Goal: Information Seeking & Learning: Learn about a topic

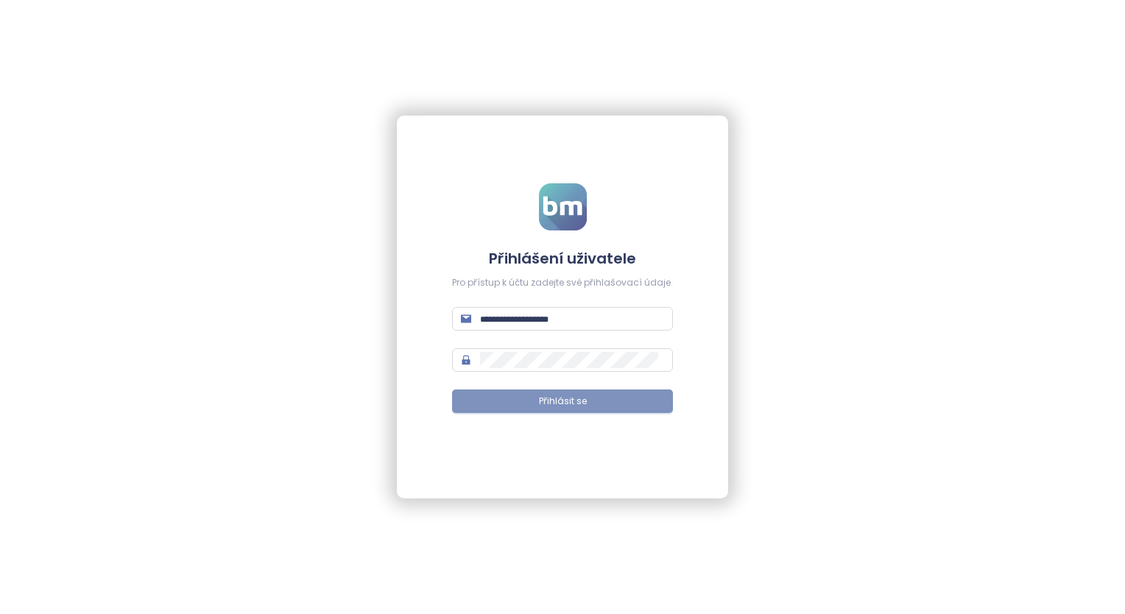
type input "**********"
click at [542, 345] on span "Přihlásit se" at bounding box center [563, 402] width 48 height 14
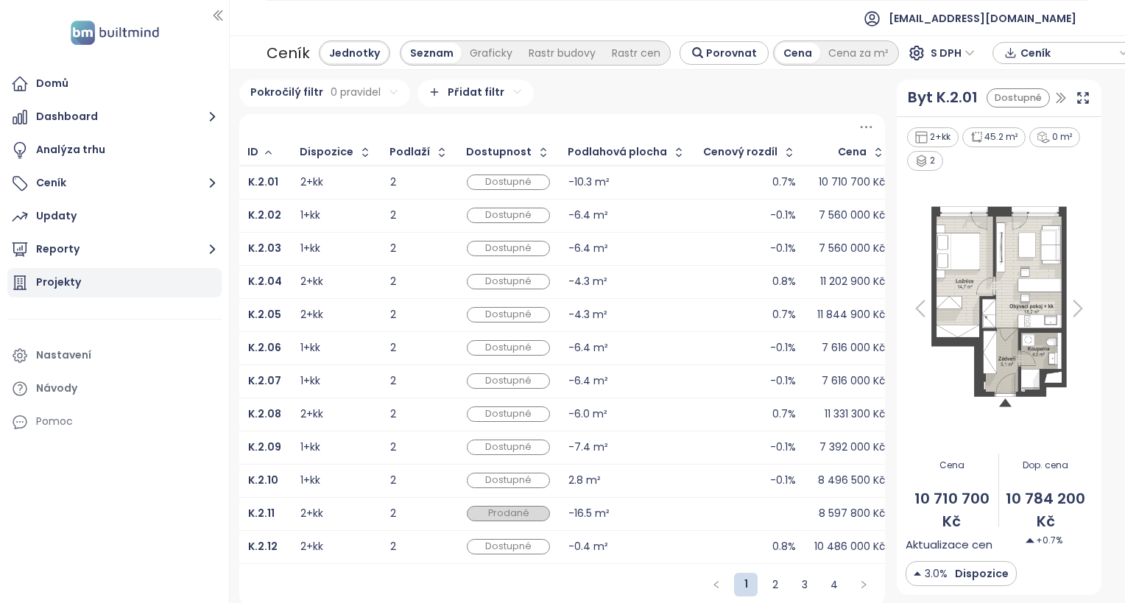
click at [63, 285] on div "Projekty" at bounding box center [58, 282] width 45 height 18
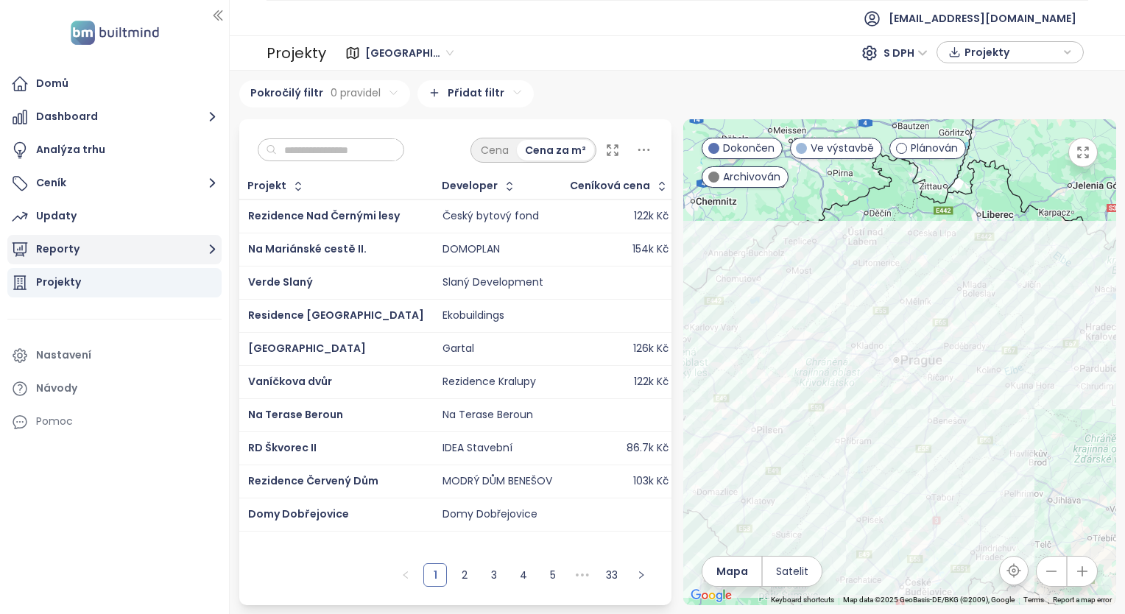
click at [60, 253] on button "Reporty" at bounding box center [114, 249] width 214 height 29
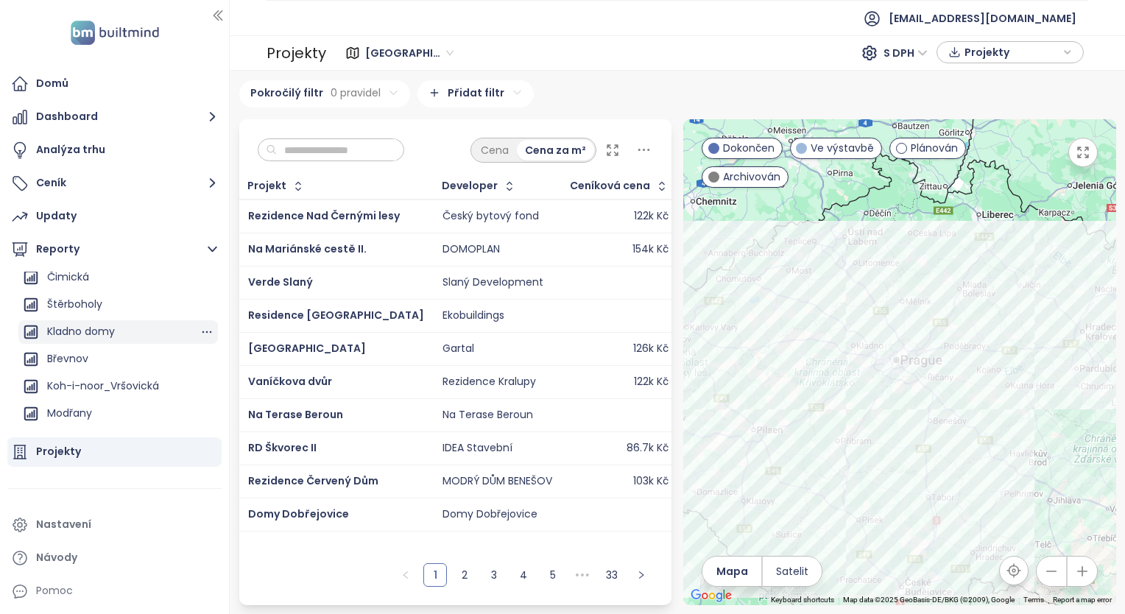
scroll to position [147, 0]
click at [76, 345] on div "Projekty" at bounding box center [58, 452] width 45 height 18
click at [425, 51] on span "[GEOGRAPHIC_DATA]" at bounding box center [409, 53] width 88 height 22
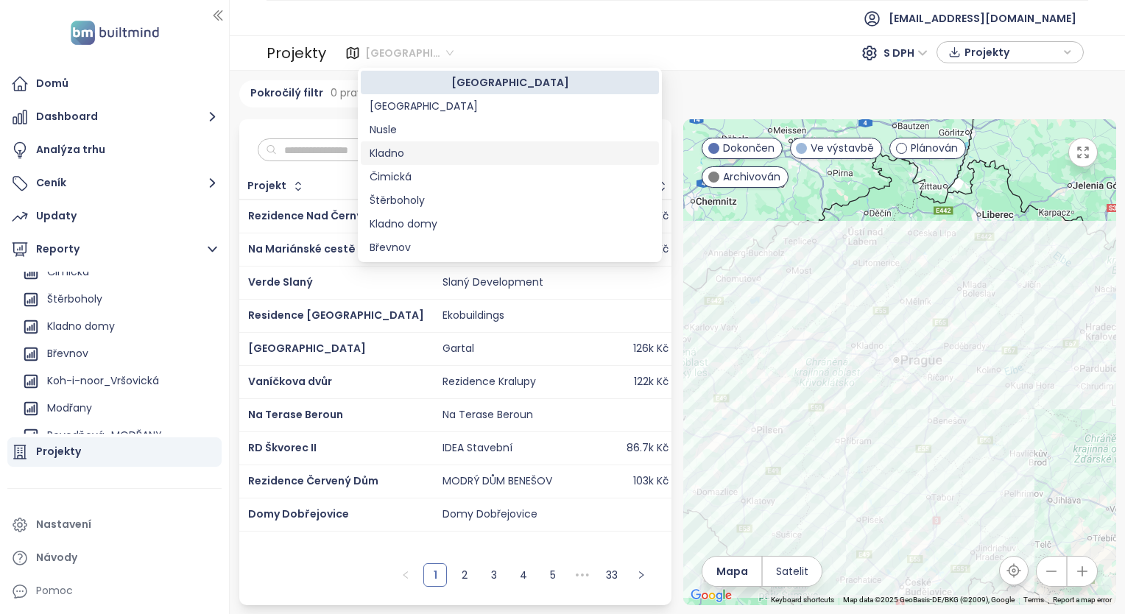
click at [404, 149] on div "Kladno" at bounding box center [510, 153] width 281 height 16
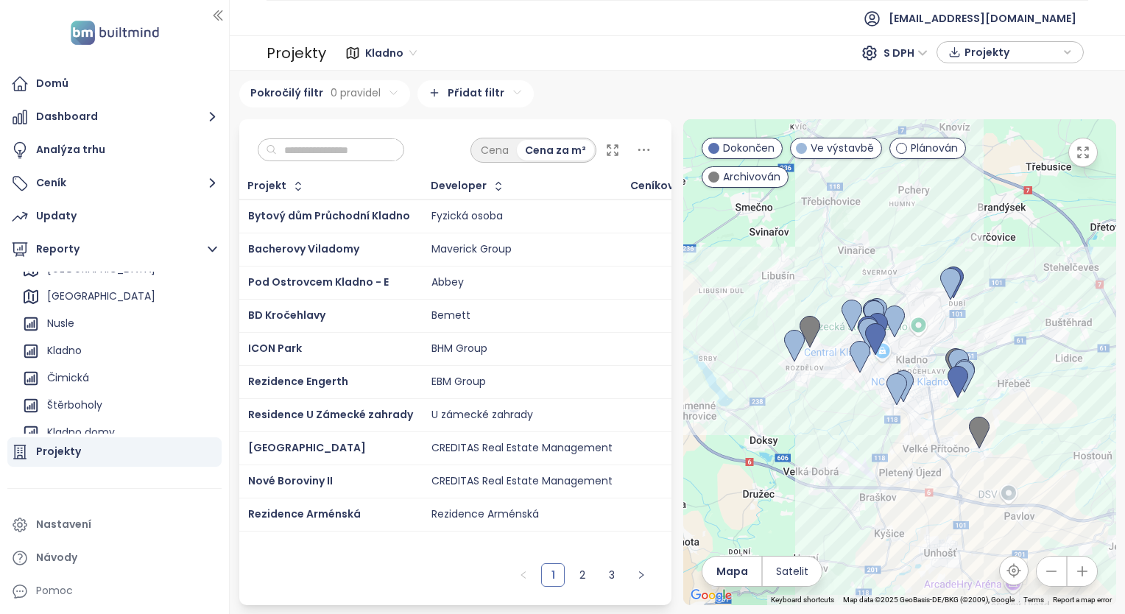
scroll to position [0, 0]
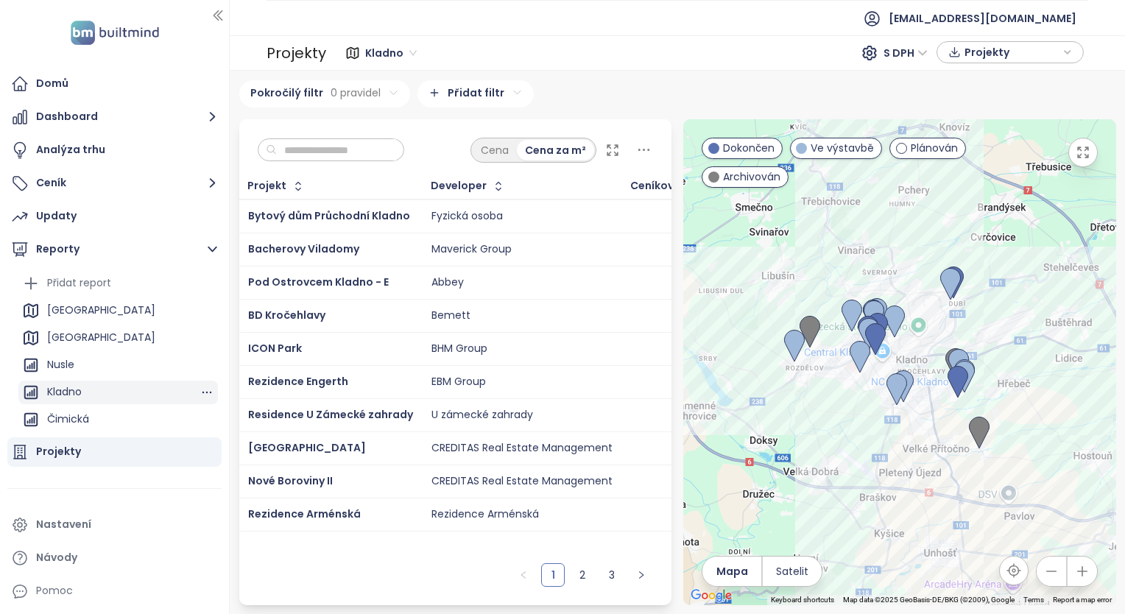
click at [85, 345] on div "Kladno" at bounding box center [118, 393] width 200 height 24
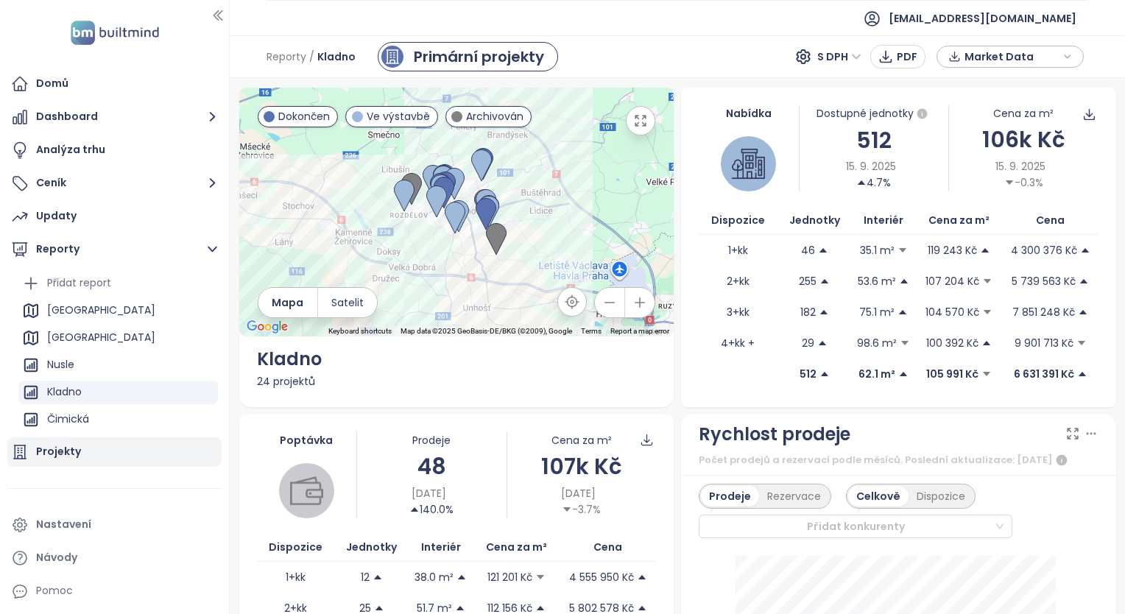
click at [49, 345] on div "Projekty" at bounding box center [114, 451] width 214 height 29
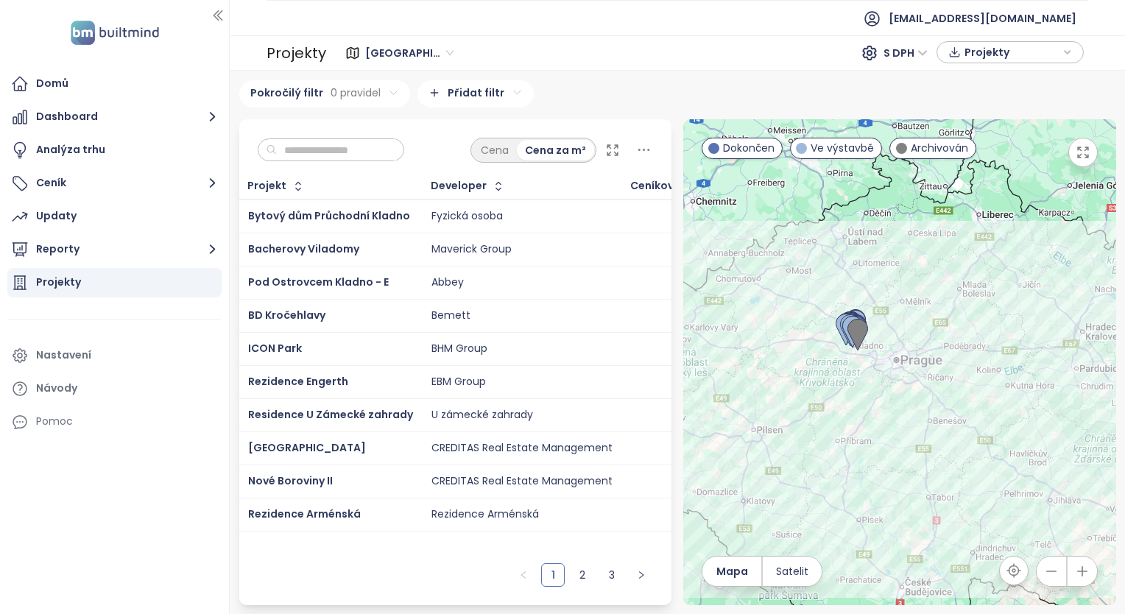
click at [435, 55] on span "[GEOGRAPHIC_DATA]" at bounding box center [409, 53] width 88 height 22
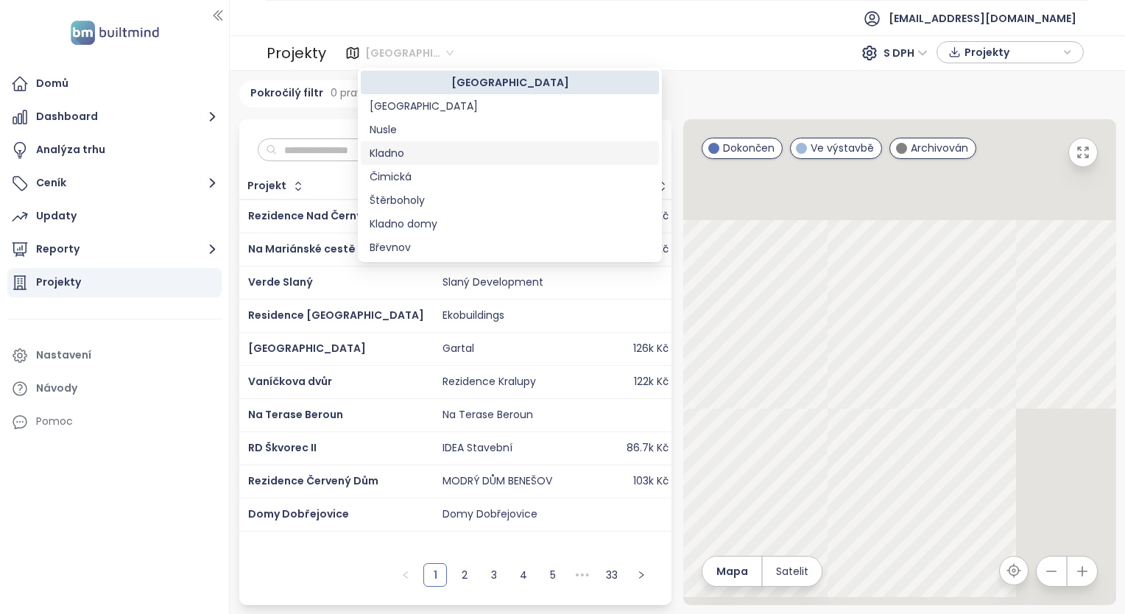
click at [394, 149] on div "Kladno" at bounding box center [510, 153] width 281 height 16
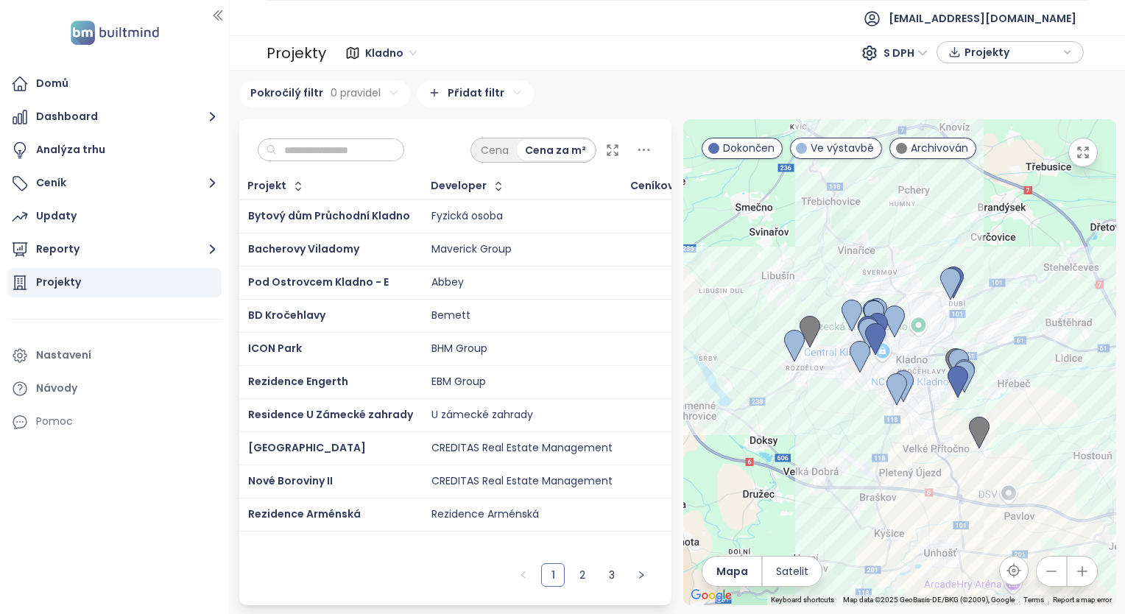
click at [611, 149] on icon at bounding box center [612, 150] width 15 height 15
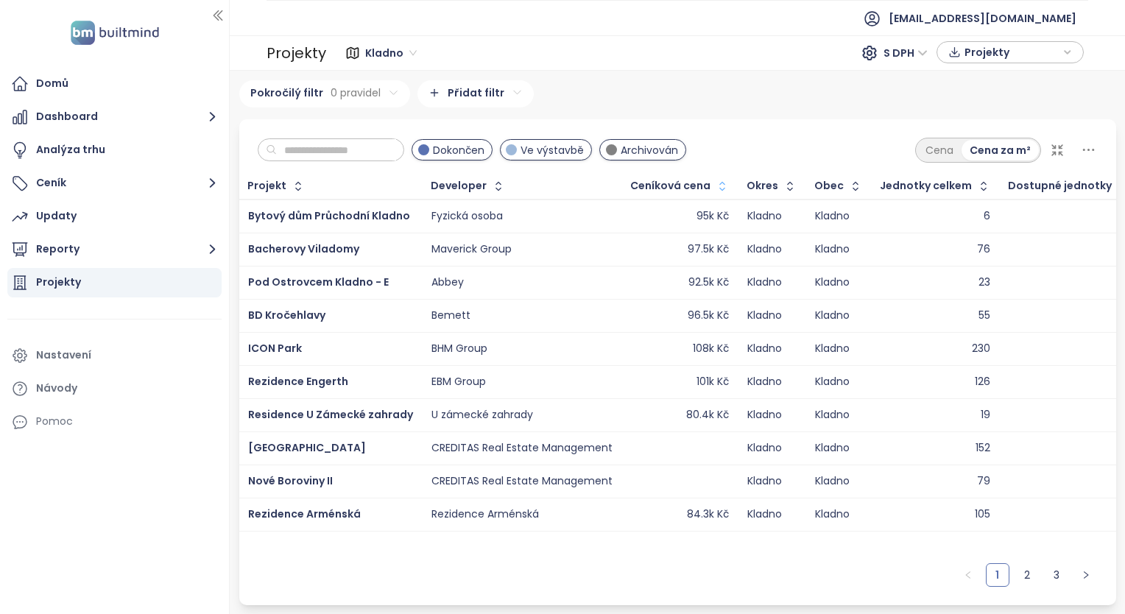
click at [715, 182] on icon "button" at bounding box center [722, 186] width 15 height 15
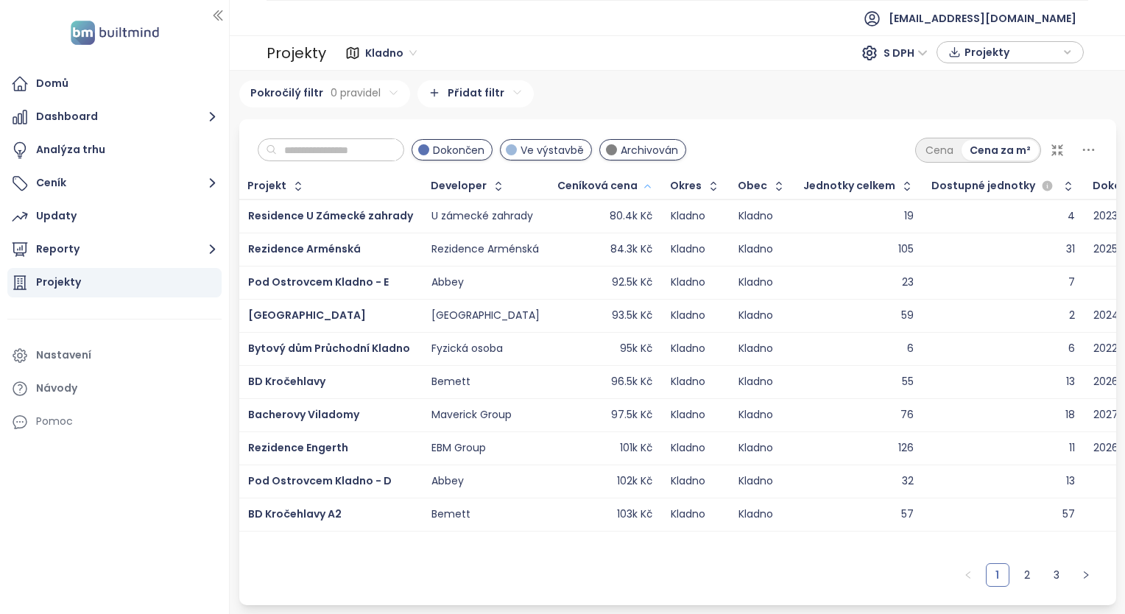
click at [642, 183] on icon "button" at bounding box center [647, 186] width 11 height 18
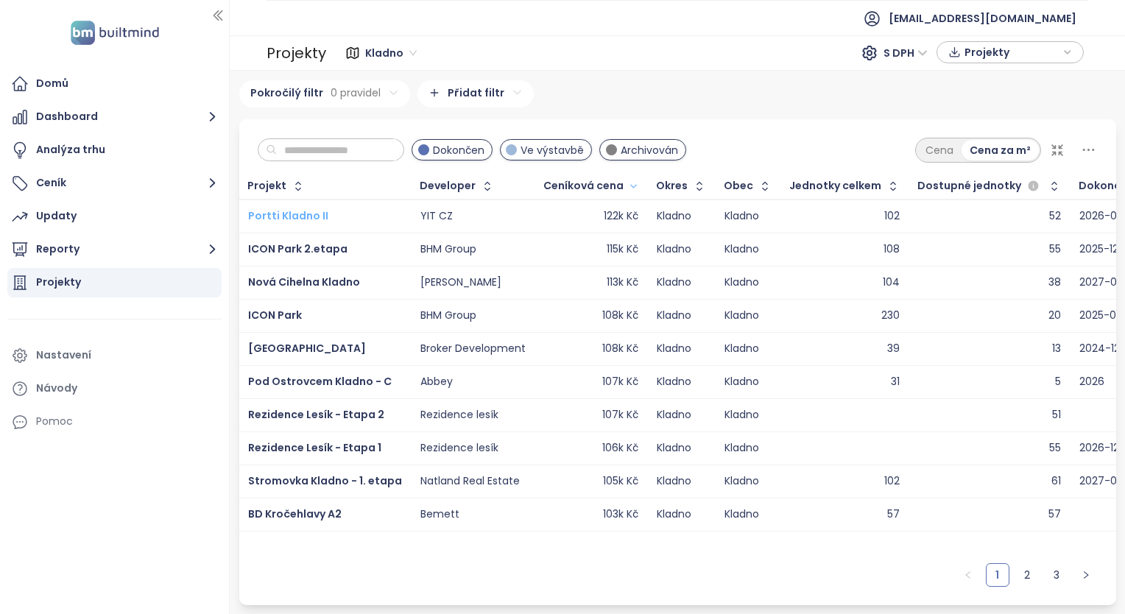
click at [271, 214] on span "Portti Kladno II" at bounding box center [288, 215] width 80 height 15
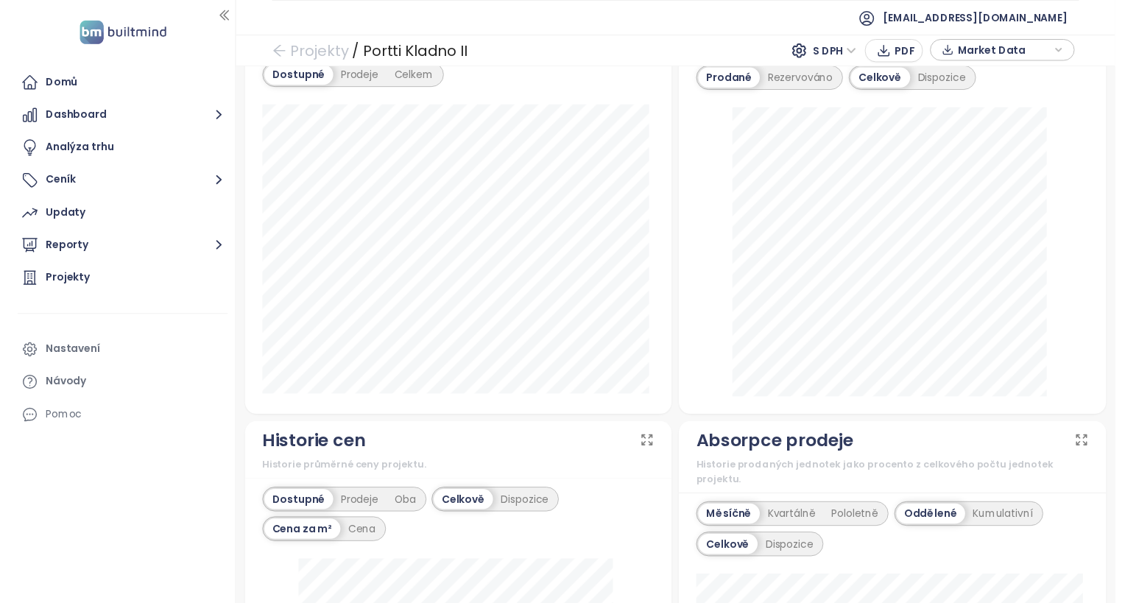
scroll to position [515, 0]
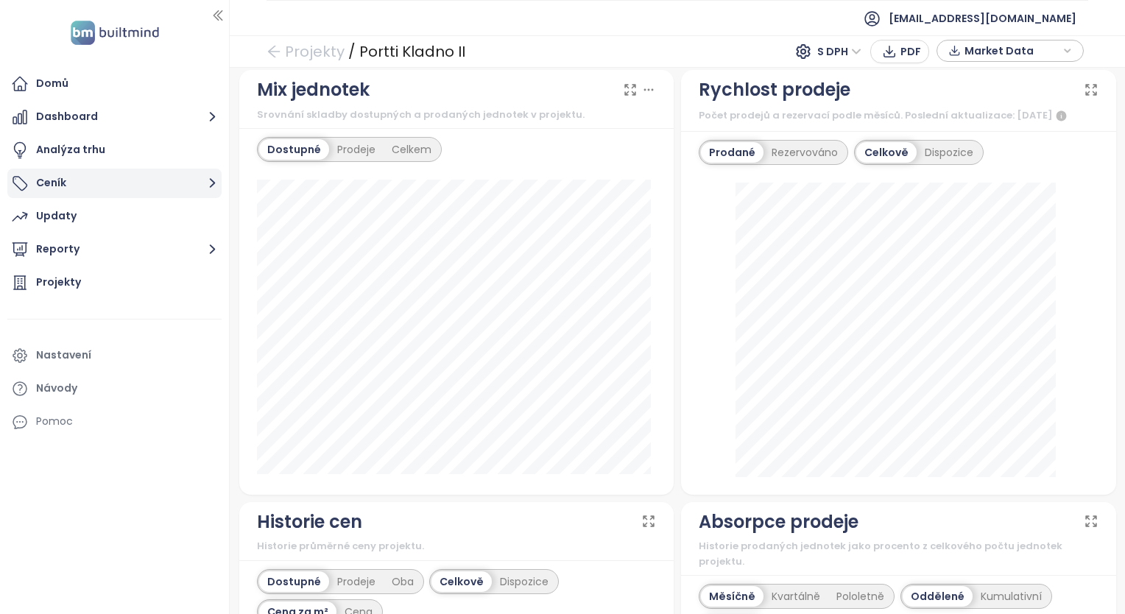
click at [61, 182] on button "Ceník" at bounding box center [114, 183] width 214 height 29
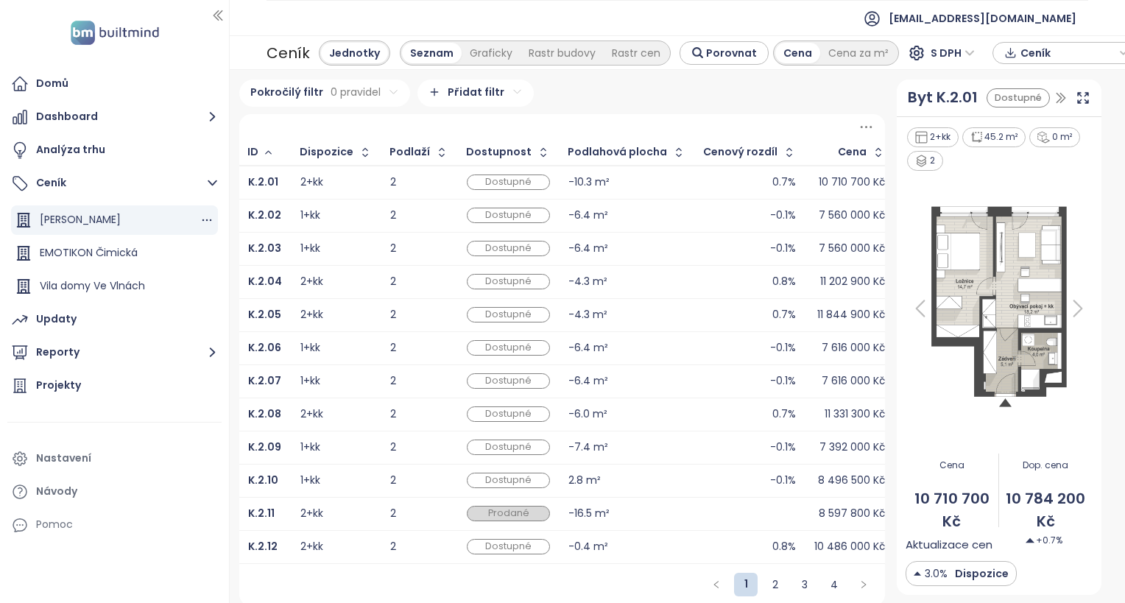
click at [107, 225] on span "Konstanta Karlín" at bounding box center [80, 219] width 81 height 15
click at [99, 222] on span "Konstanta Karlín" at bounding box center [80, 219] width 81 height 15
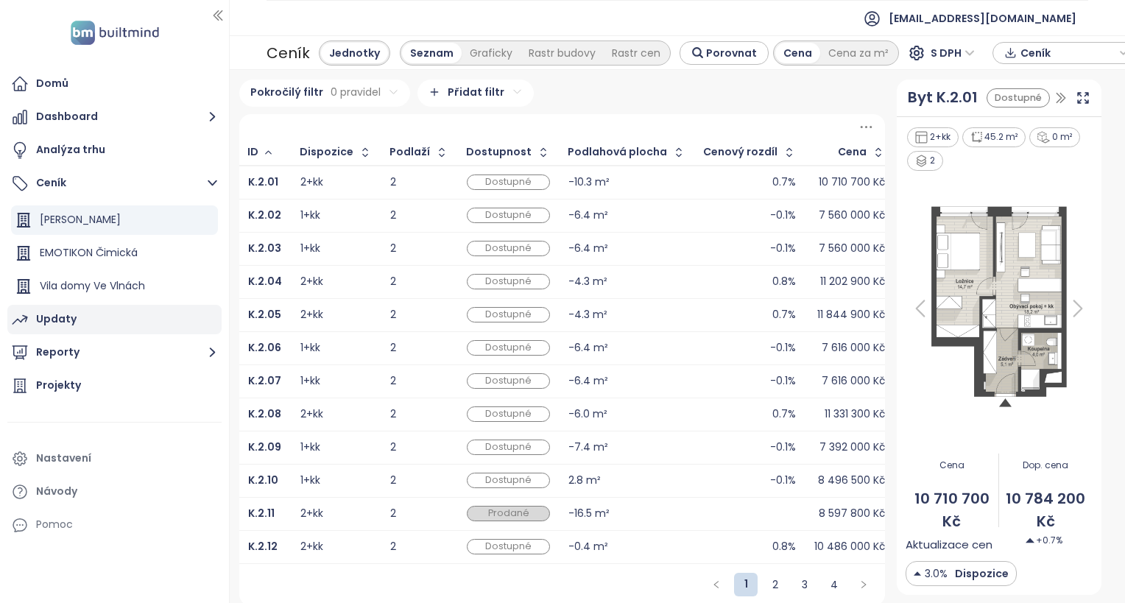
click at [67, 319] on div "Updaty" at bounding box center [56, 319] width 41 height 18
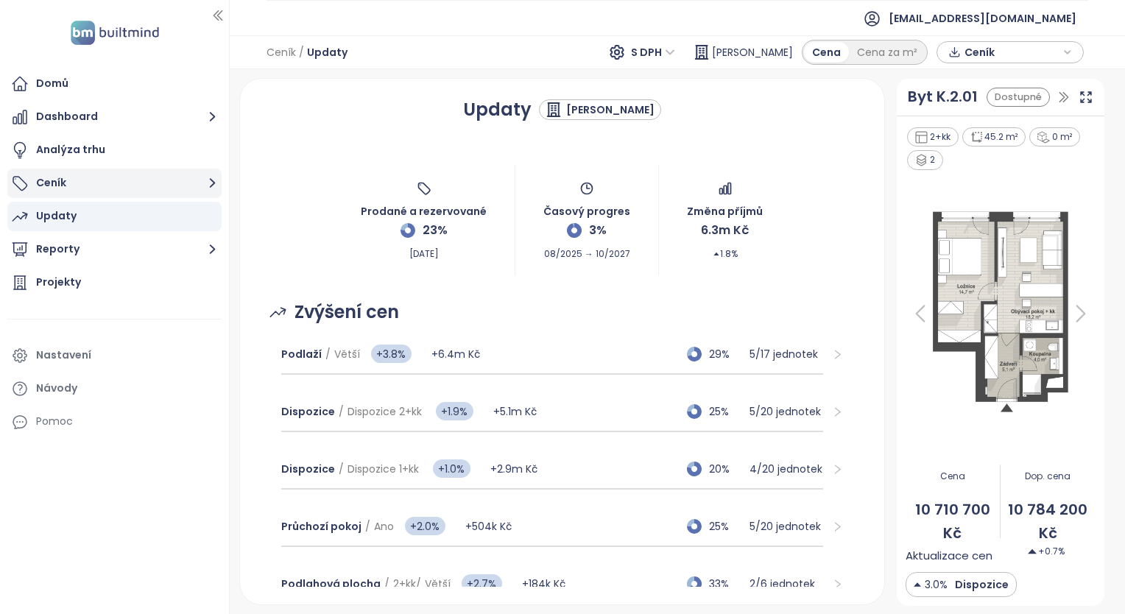
click at [62, 184] on button "Ceník" at bounding box center [114, 183] width 214 height 29
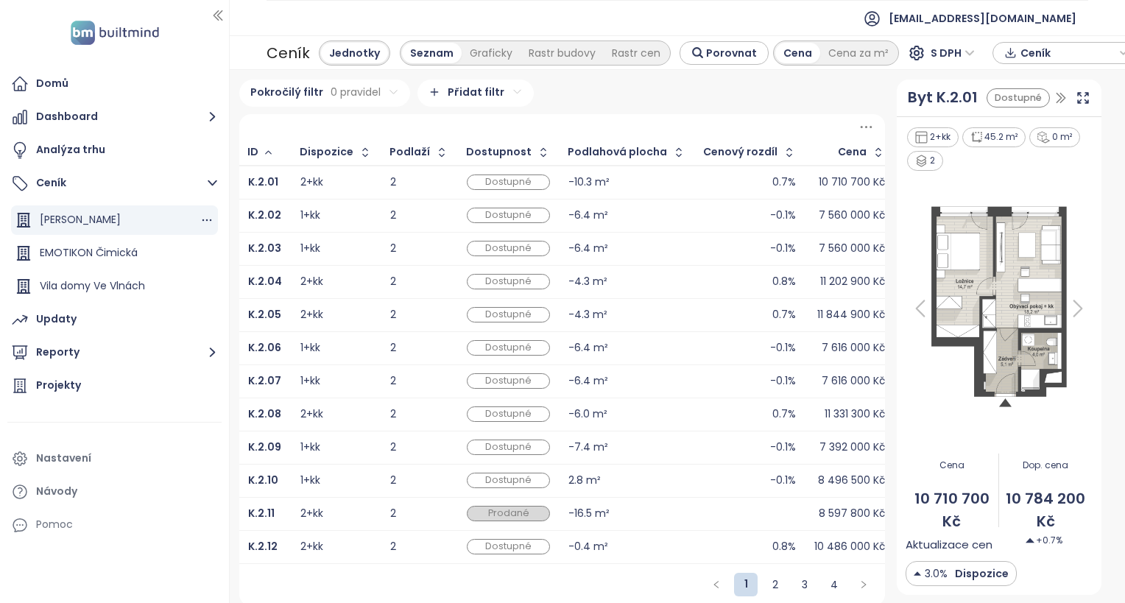
click at [82, 222] on span "Konstanta Karlín" at bounding box center [80, 219] width 81 height 15
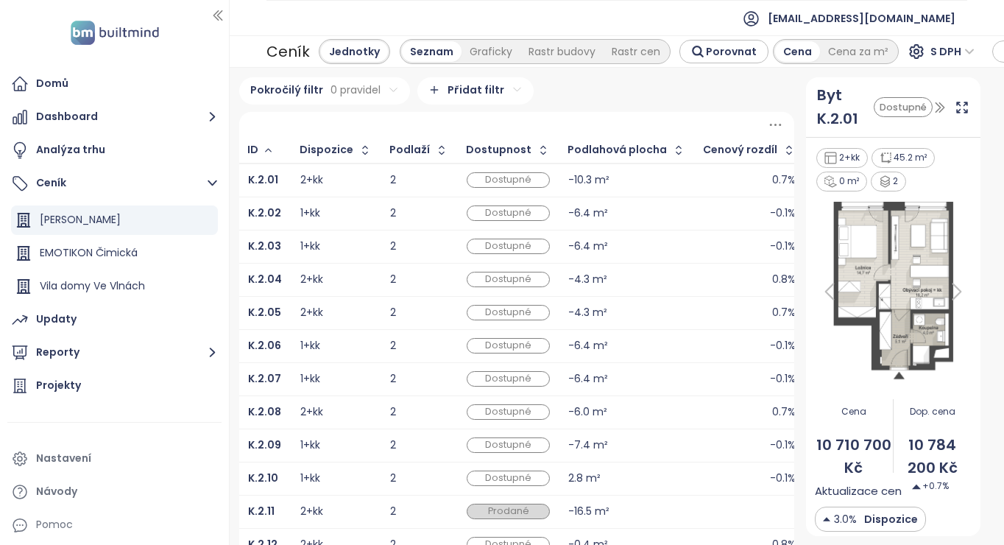
click at [984, 224] on div "Pokročilý filtr 0 pravidel Přidat filtr ID Dispozice Podlaží Dostupnost Podlaho…" at bounding box center [617, 306] width 775 height 477
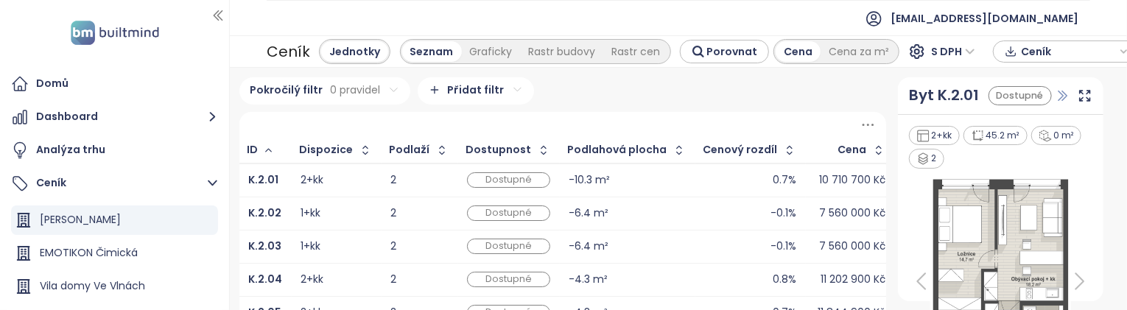
click at [1057, 99] on icon "button" at bounding box center [1062, 95] width 15 height 15
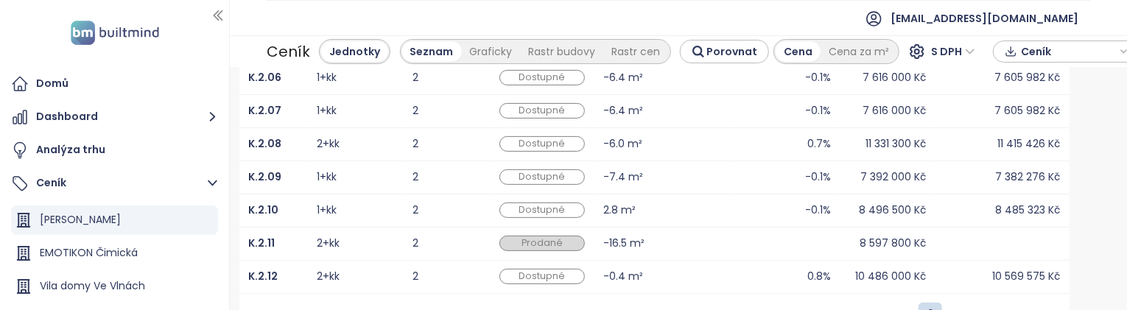
scroll to position [291, 0]
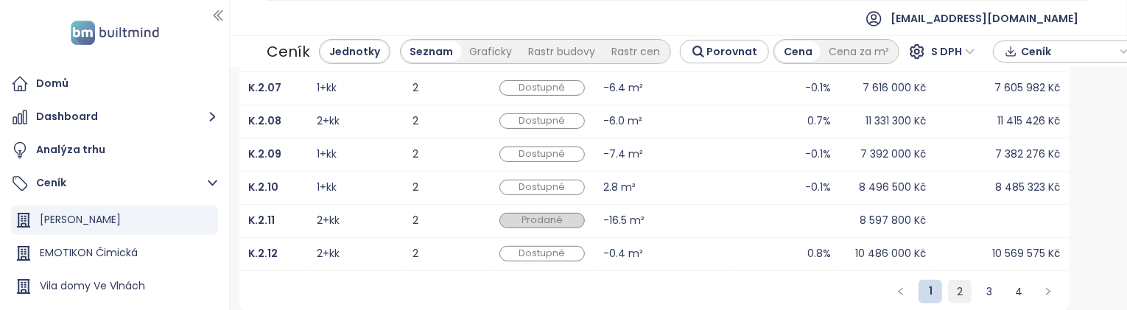
click at [949, 289] on link "2" at bounding box center [959, 292] width 22 height 22
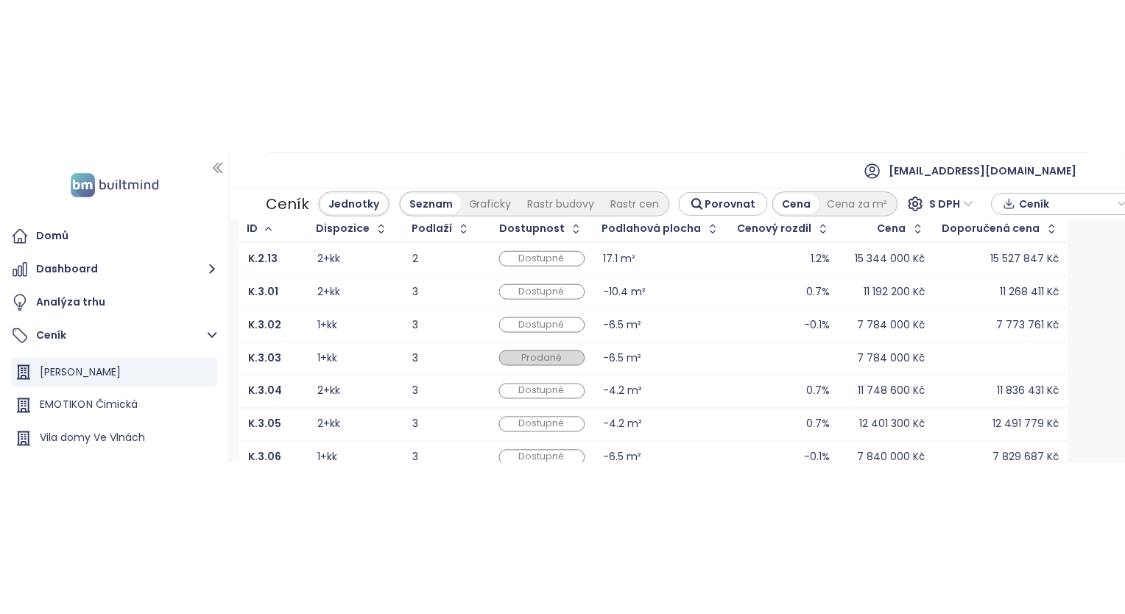
scroll to position [0, 0]
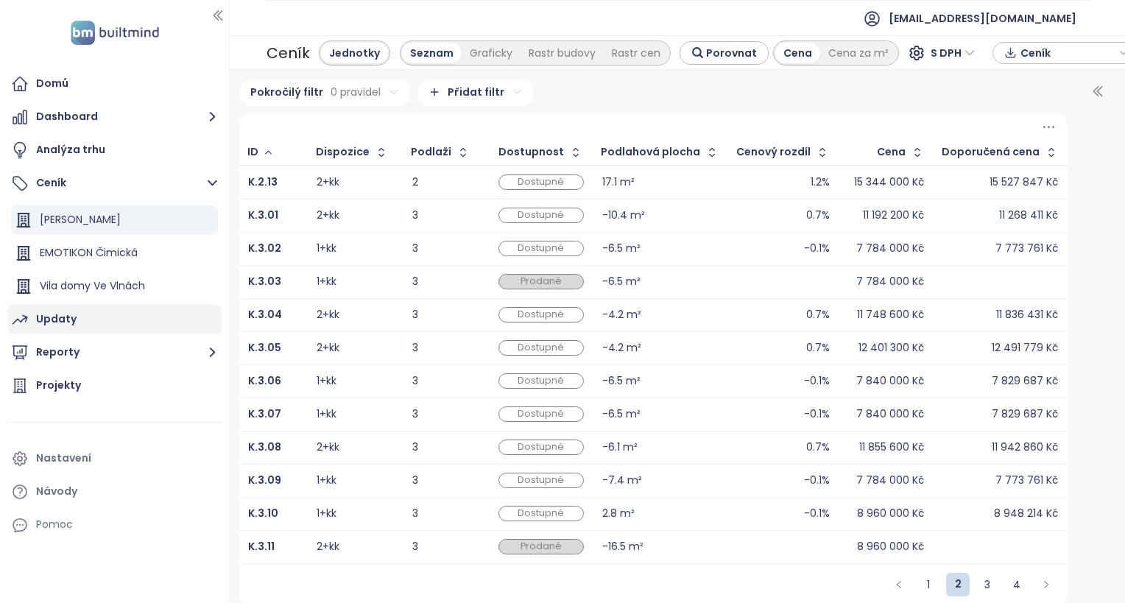
click at [73, 323] on div "Updaty" at bounding box center [56, 319] width 41 height 18
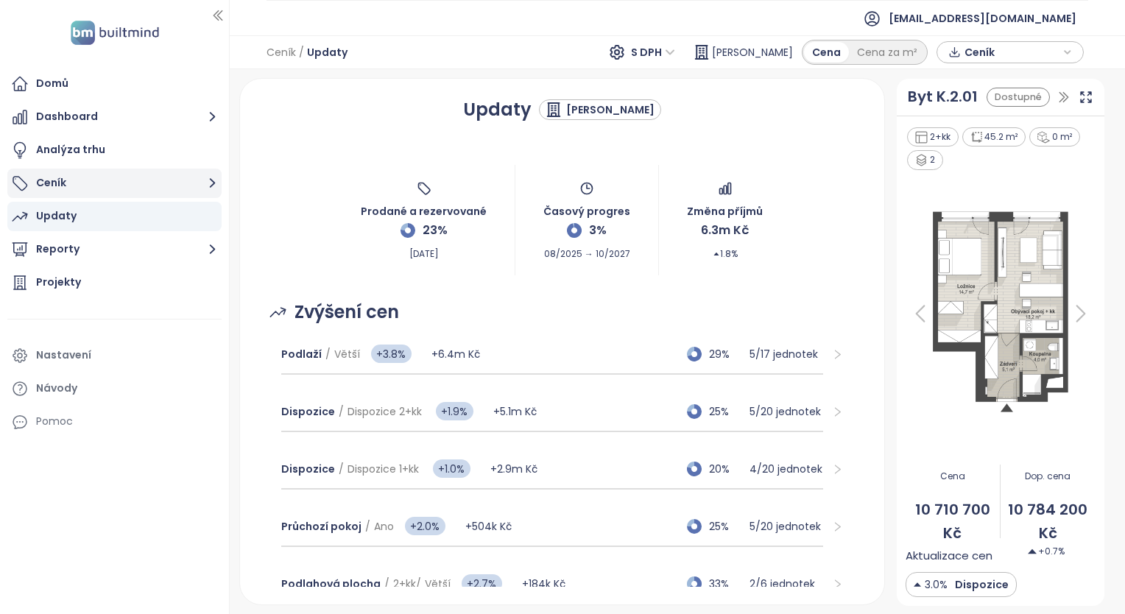
click at [55, 185] on button "Ceník" at bounding box center [114, 183] width 214 height 29
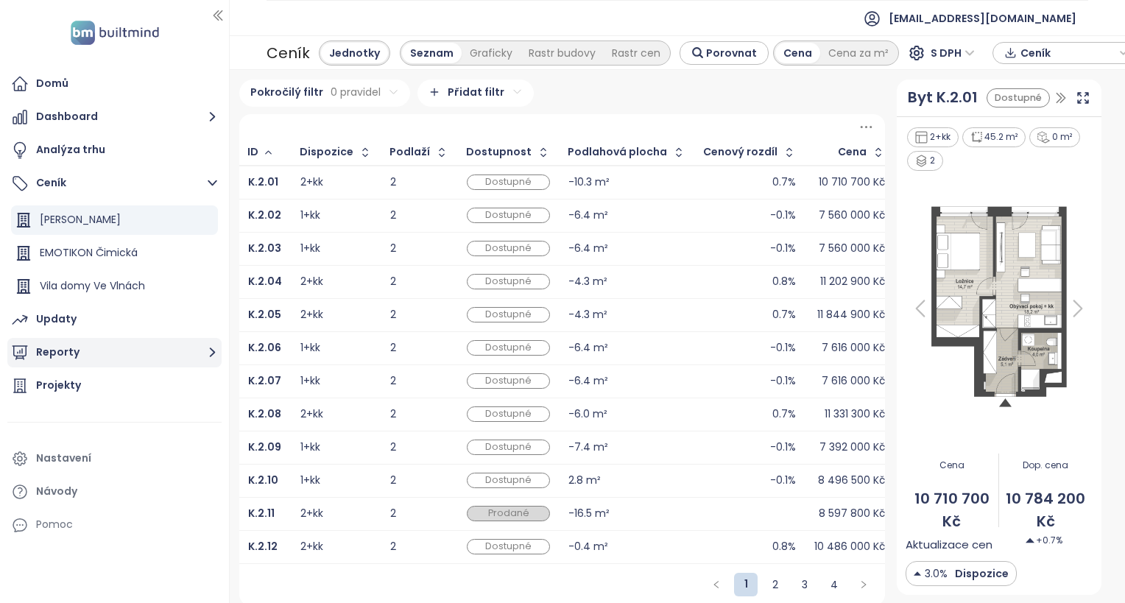
click at [74, 351] on button "Reporty" at bounding box center [114, 352] width 214 height 29
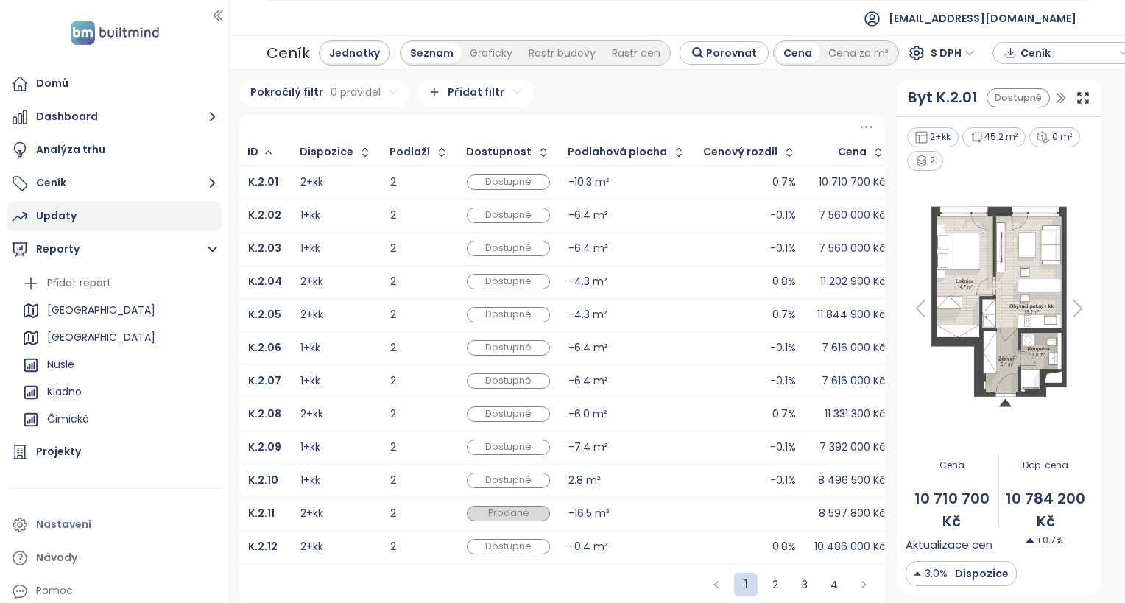
click at [72, 222] on div "Updaty" at bounding box center [56, 216] width 41 height 18
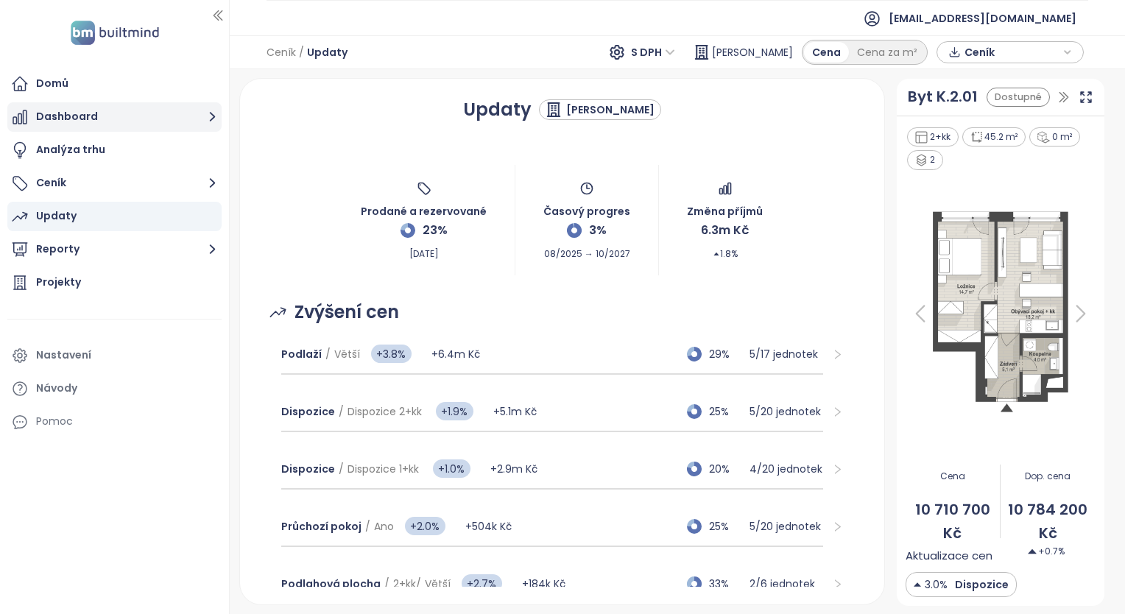
click at [77, 124] on button "Dashboard" at bounding box center [114, 116] width 214 height 29
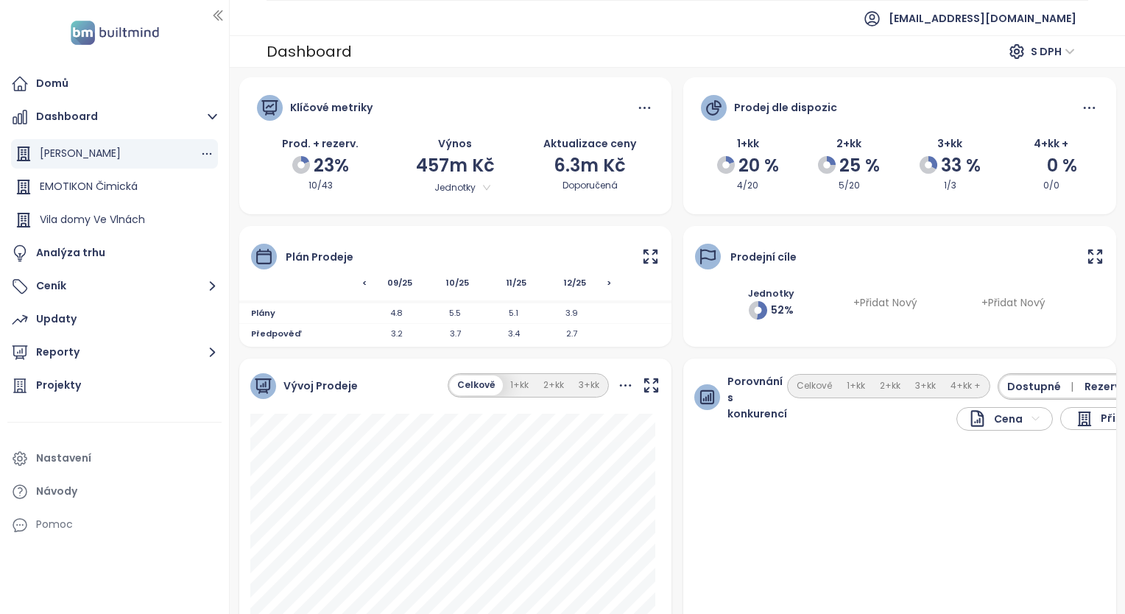
click at [88, 155] on span "Konstanta Karlín" at bounding box center [80, 153] width 81 height 15
click at [59, 284] on button "Ceník" at bounding box center [114, 286] width 214 height 29
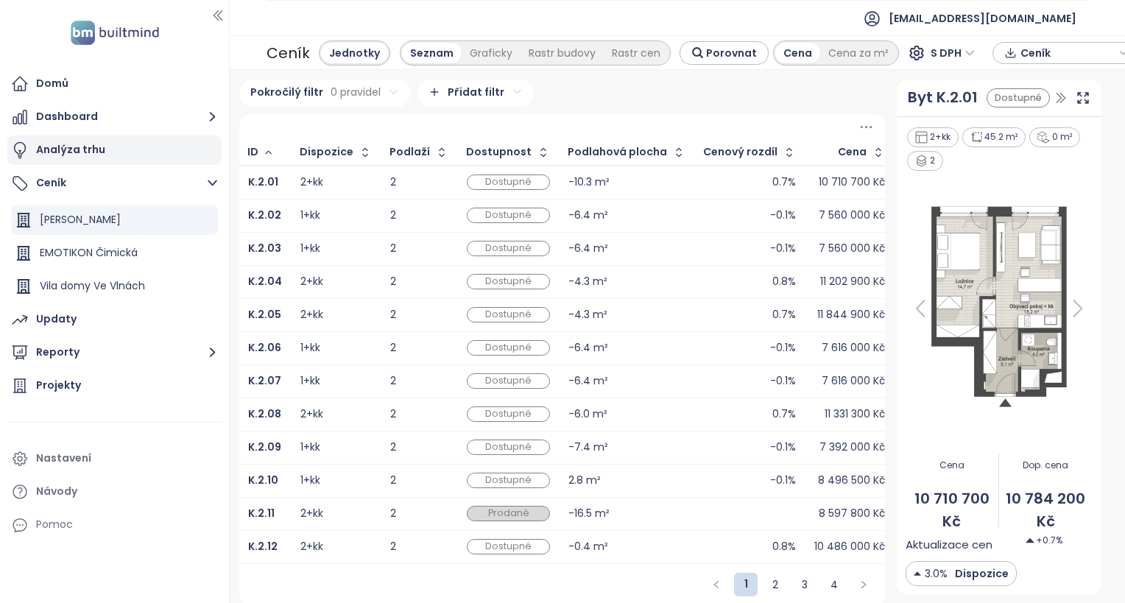
click at [75, 151] on div "Analýza trhu" at bounding box center [70, 150] width 69 height 18
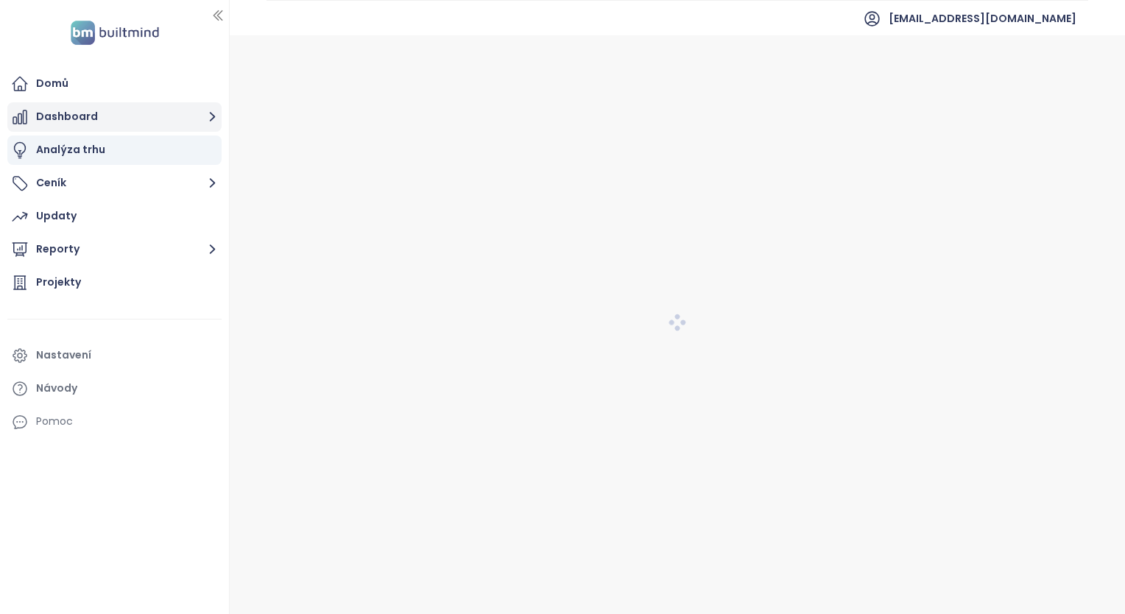
click at [90, 114] on button "Dashboard" at bounding box center [114, 116] width 214 height 29
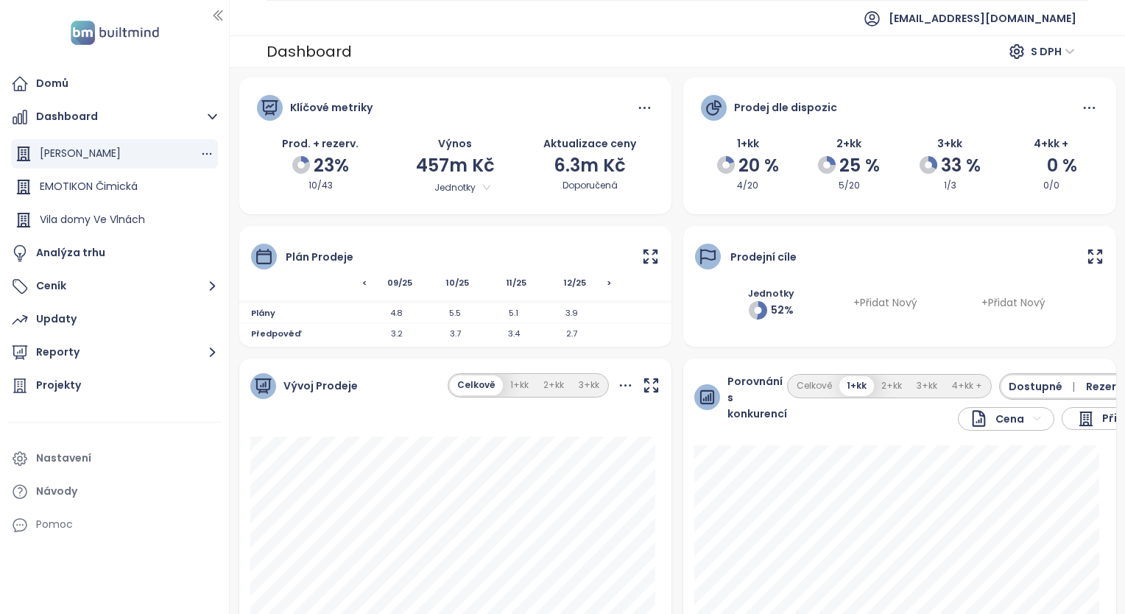
click at [97, 155] on span "Konstanta Karlín" at bounding box center [80, 153] width 81 height 15
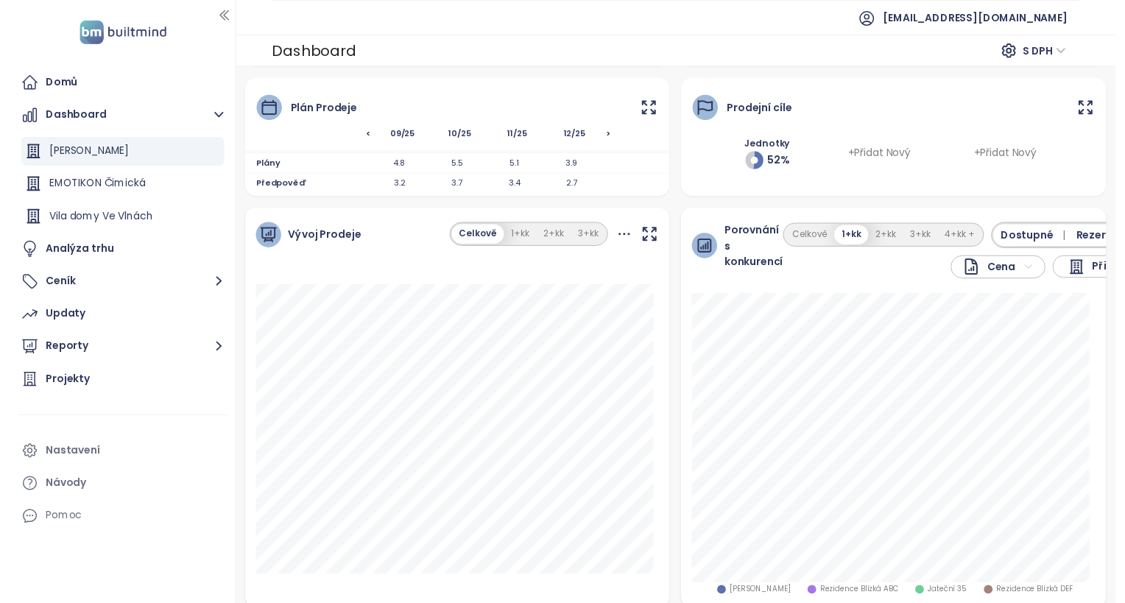
scroll to position [74, 0]
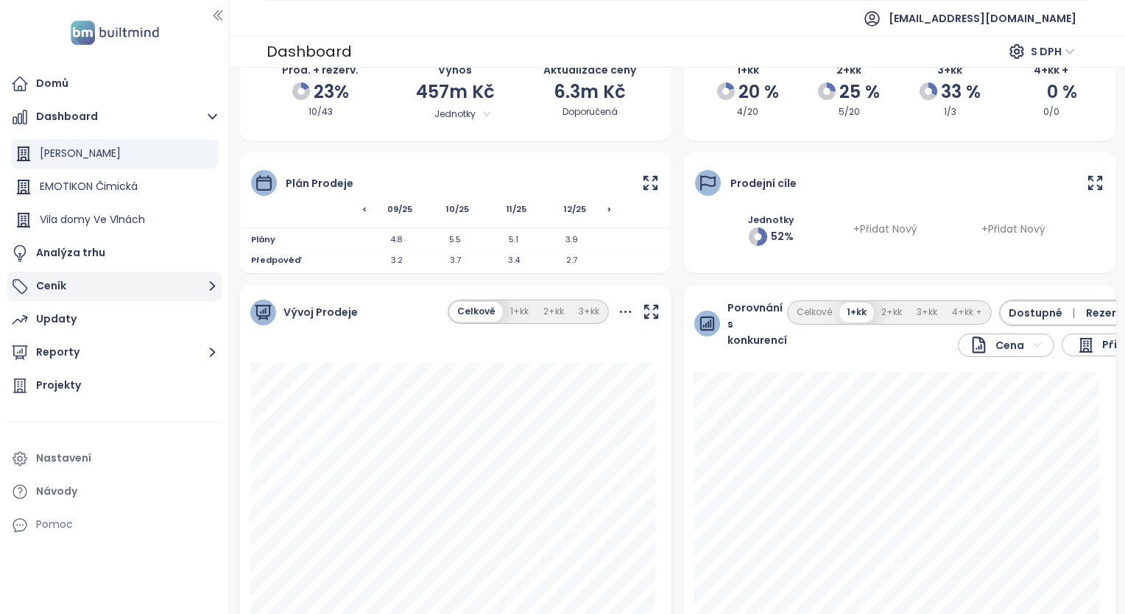
click at [59, 280] on button "Ceník" at bounding box center [114, 286] width 214 height 29
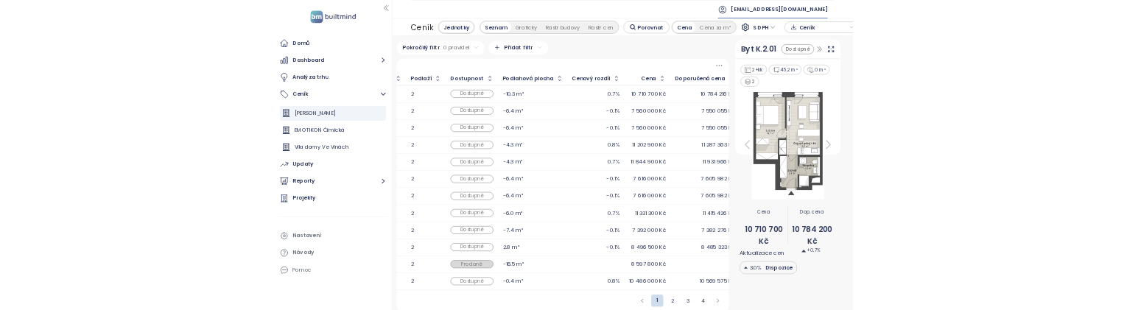
scroll to position [0, 121]
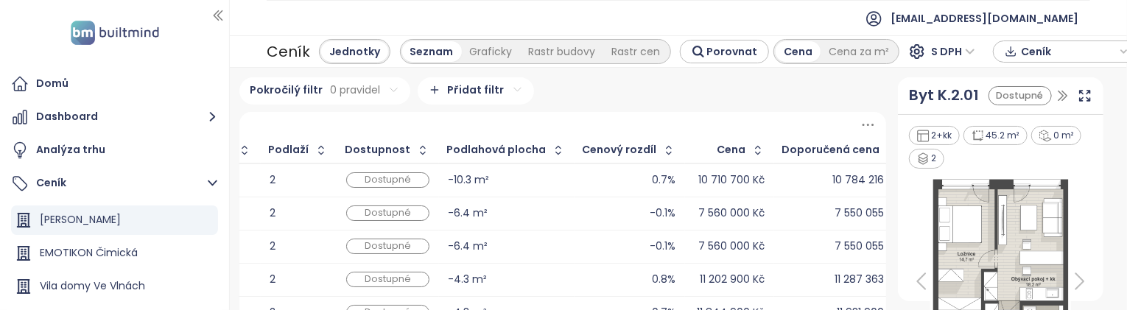
click at [1056, 97] on icon "button" at bounding box center [1062, 95] width 15 height 15
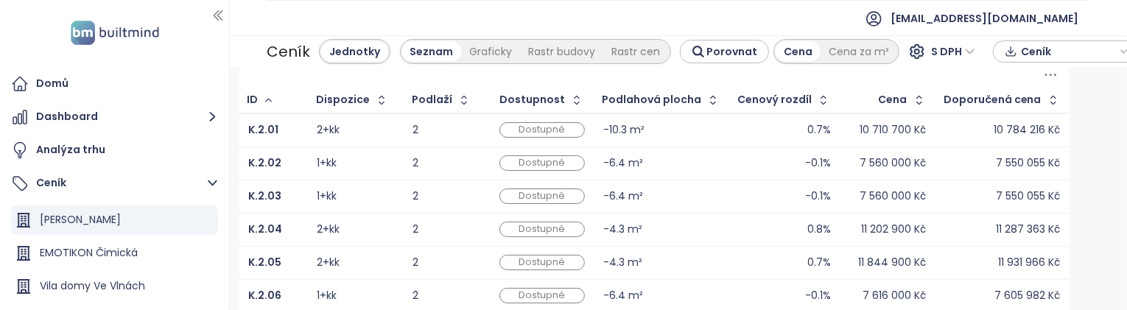
scroll to position [74, 0]
